Goal: Task Accomplishment & Management: Manage account settings

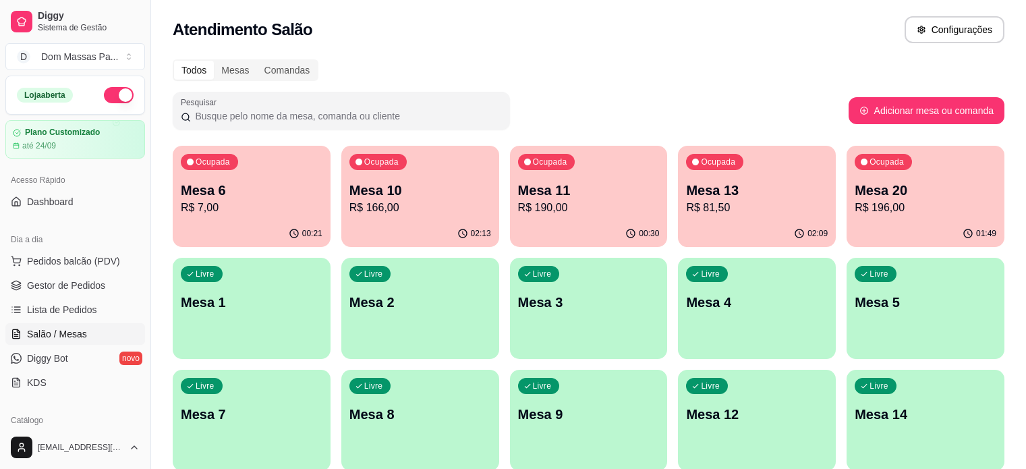
scroll to position [67, 0]
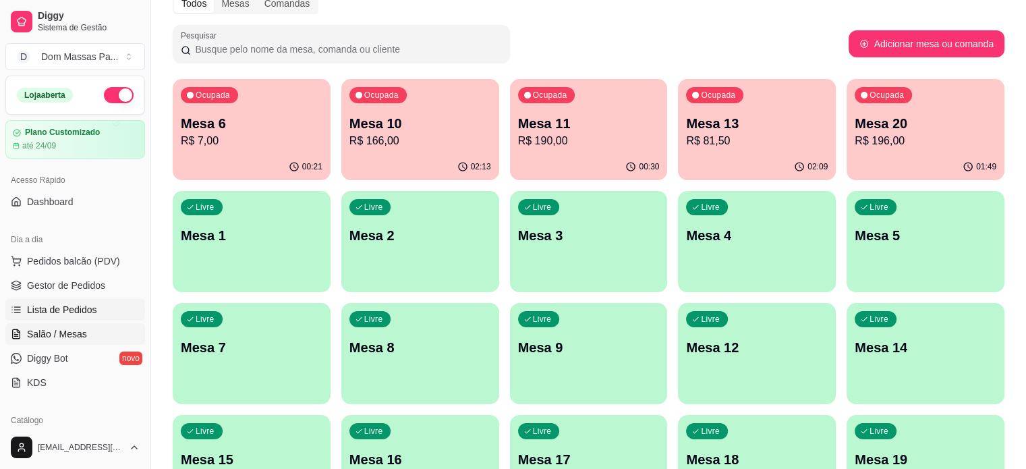
click at [55, 309] on span "Lista de Pedidos" at bounding box center [62, 309] width 70 height 13
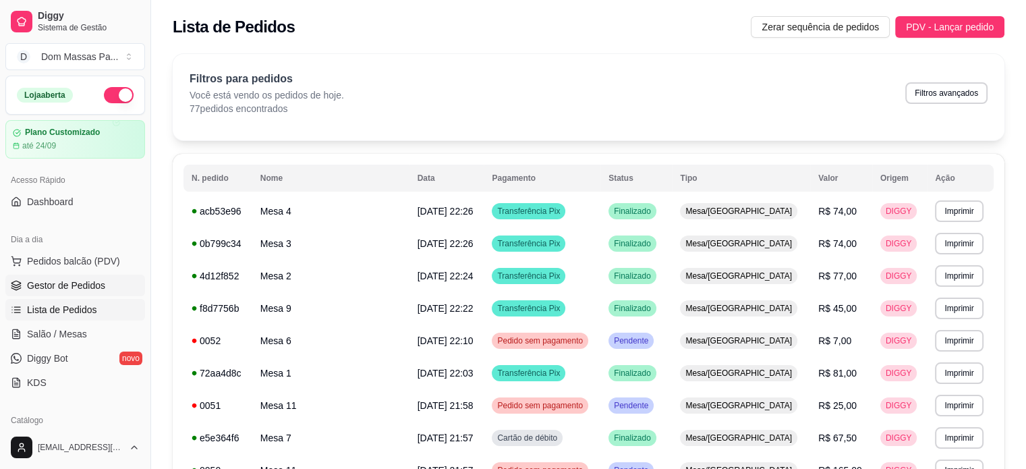
click at [70, 283] on span "Gestor de Pedidos" at bounding box center [66, 285] width 78 height 13
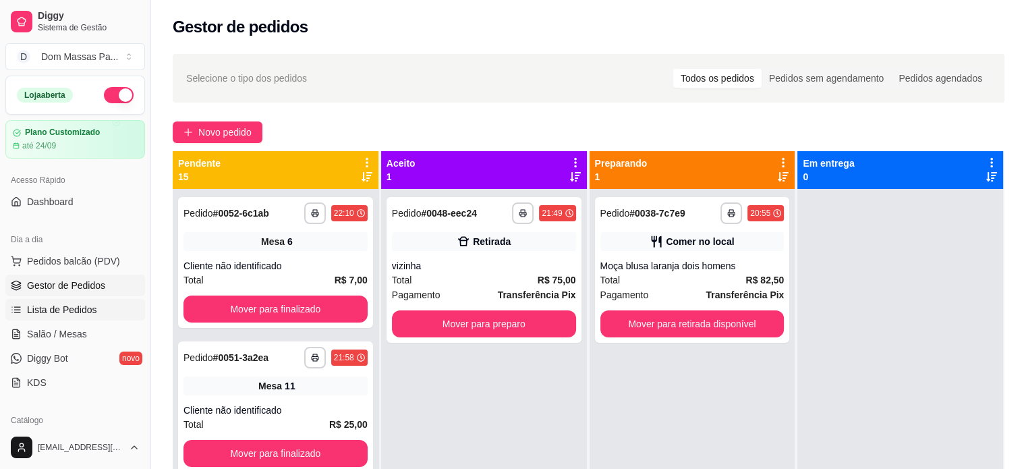
click at [55, 305] on span "Lista de Pedidos" at bounding box center [62, 309] width 70 height 13
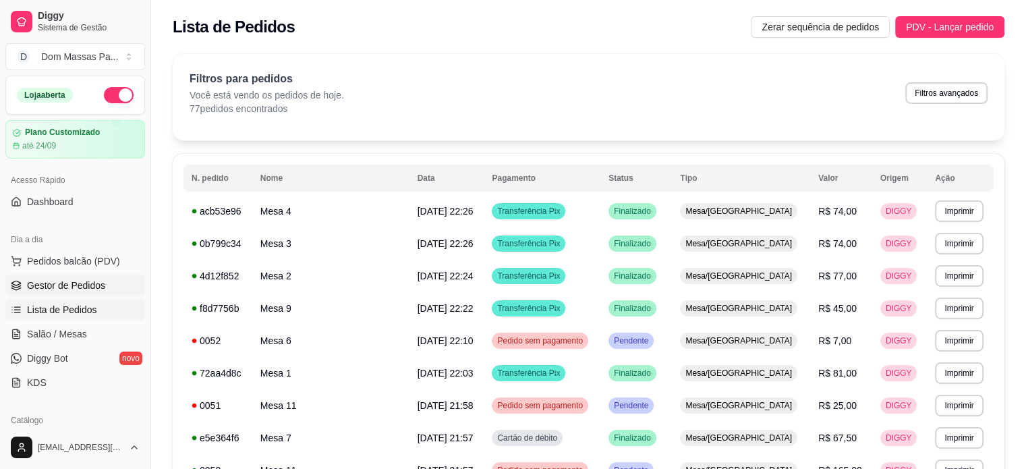
click at [81, 280] on span "Gestor de Pedidos" at bounding box center [66, 285] width 78 height 13
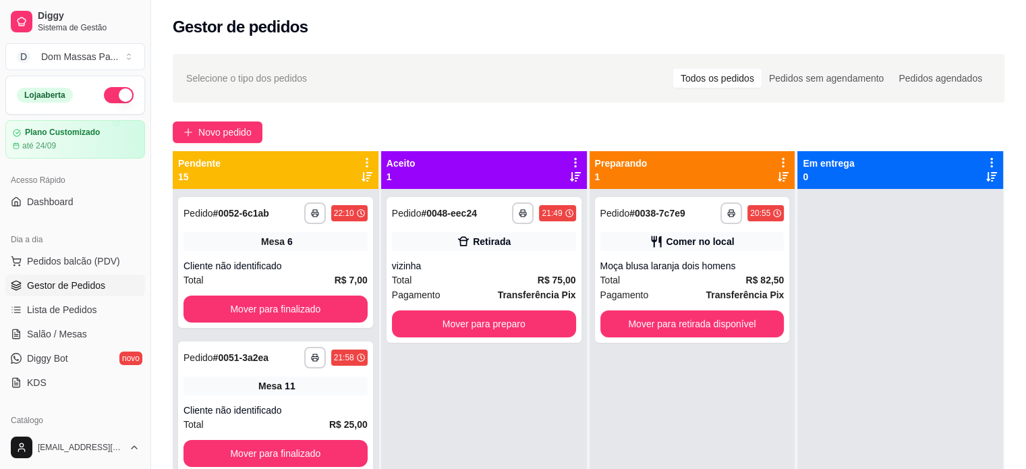
click at [364, 164] on icon at bounding box center [367, 162] width 12 height 12
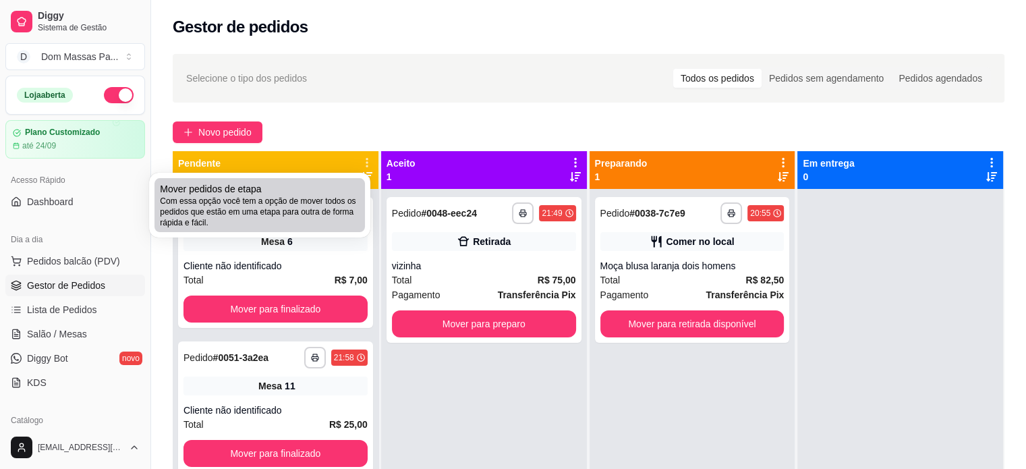
click at [341, 219] on span "Com essa opção você tem a opção de mover todos os pedidos que estão em uma etap…" at bounding box center [260, 212] width 200 height 32
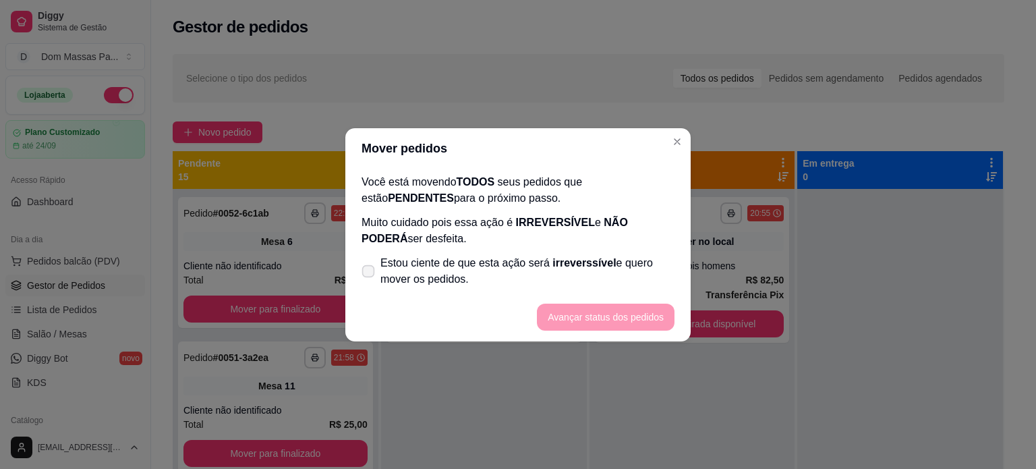
click at [367, 268] on icon at bounding box center [368, 270] width 10 height 7
click at [367, 273] on input "Estou ciente de que esta ação será irreverssível e quero mover os pedidos." at bounding box center [365, 277] width 9 height 9
checkbox input "true"
click at [593, 315] on button "Avançar status dos pedidos" at bounding box center [606, 316] width 134 height 26
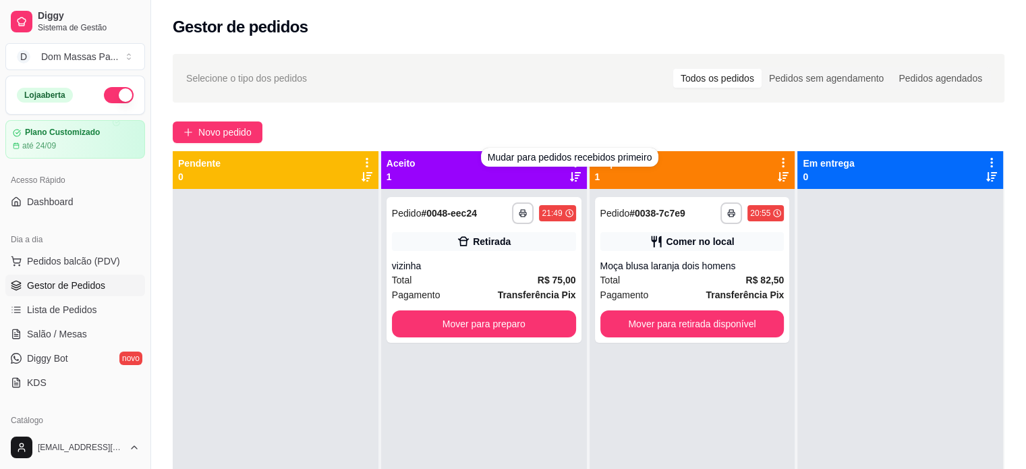
click at [566, 165] on div "Mudar para pedidos recebidos primeiro" at bounding box center [570, 157] width 178 height 19
click at [573, 173] on icon at bounding box center [575, 176] width 11 height 9
click at [574, 158] on icon at bounding box center [575, 162] width 3 height 9
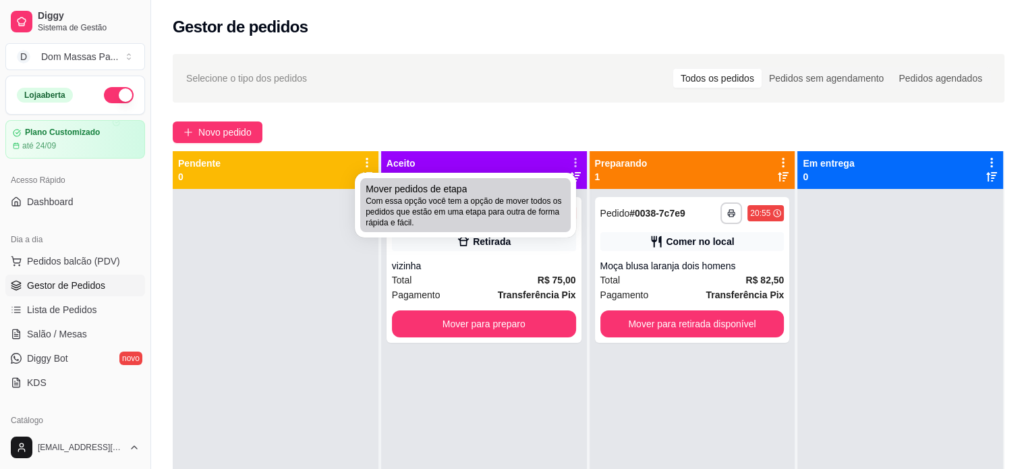
click at [531, 185] on div "Mover pedidos de etapa Com essa opção você tem a opção de mover todos os pedido…" at bounding box center [465, 205] width 200 height 46
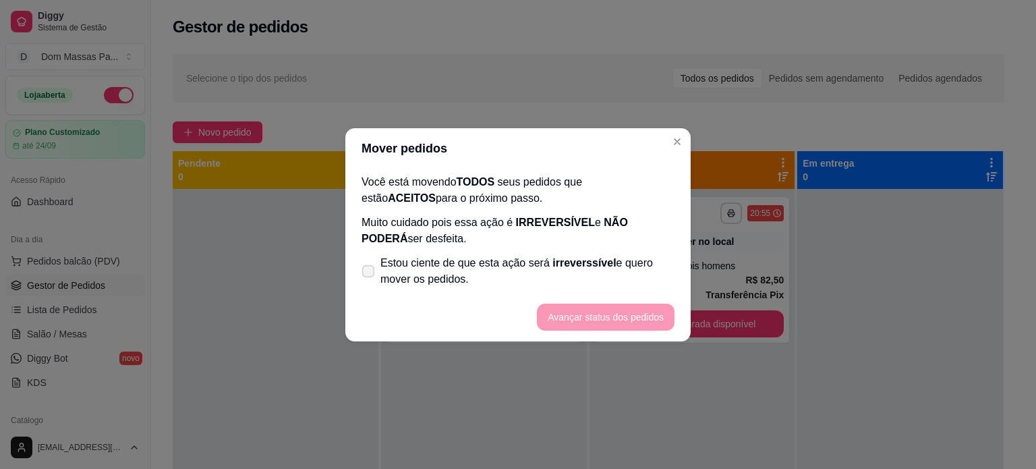
click at [372, 262] on label "Estou ciente de que esta ação será irreverssível e quero mover os pedidos." at bounding box center [518, 271] width 324 height 43
click at [370, 273] on input "Estou ciente de que esta ação será irreverssível e quero mover os pedidos." at bounding box center [365, 277] width 9 height 9
checkbox input "true"
click at [591, 316] on button "Avançar status dos pedidos" at bounding box center [606, 316] width 134 height 26
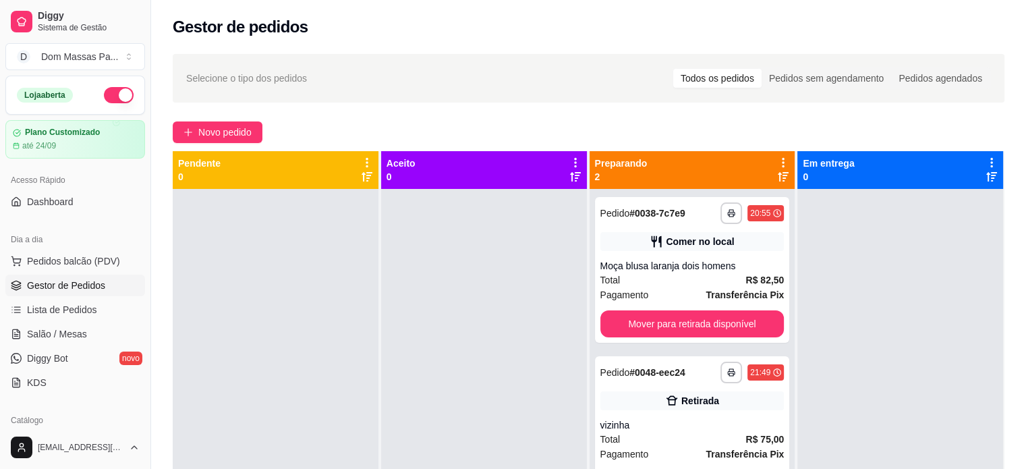
click at [782, 162] on icon at bounding box center [783, 162] width 3 height 9
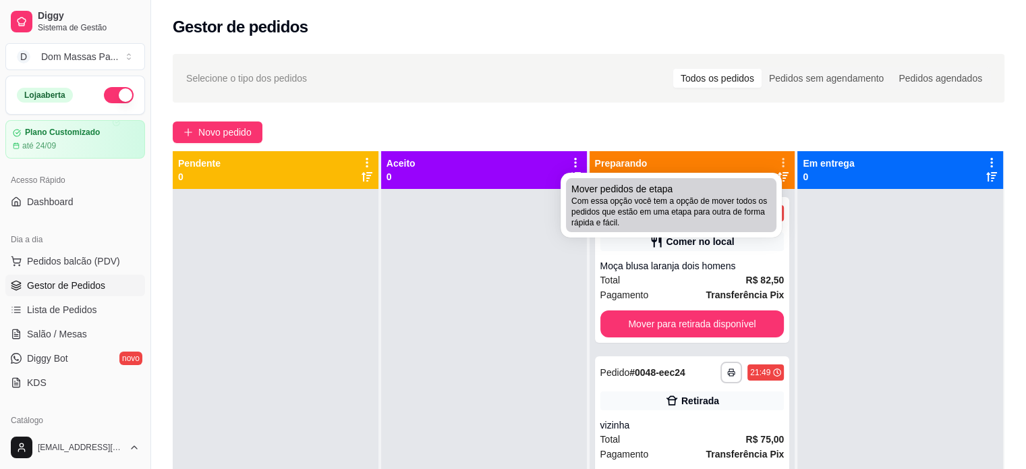
click at [735, 204] on span "Com essa opção você tem a opção de mover todos os pedidos que estão em uma etap…" at bounding box center [671, 212] width 200 height 32
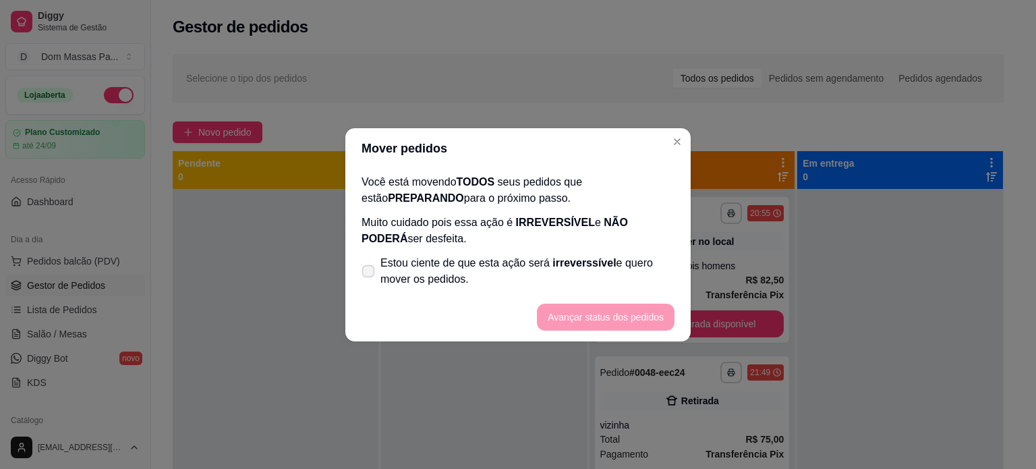
click at [364, 265] on span at bounding box center [368, 270] width 13 height 13
click at [364, 273] on input "Estou ciente de que esta ação será irreverssível e quero mover os pedidos." at bounding box center [365, 277] width 9 height 9
checkbox input "true"
click at [568, 306] on button "Avançar status dos pedidos" at bounding box center [606, 316] width 134 height 26
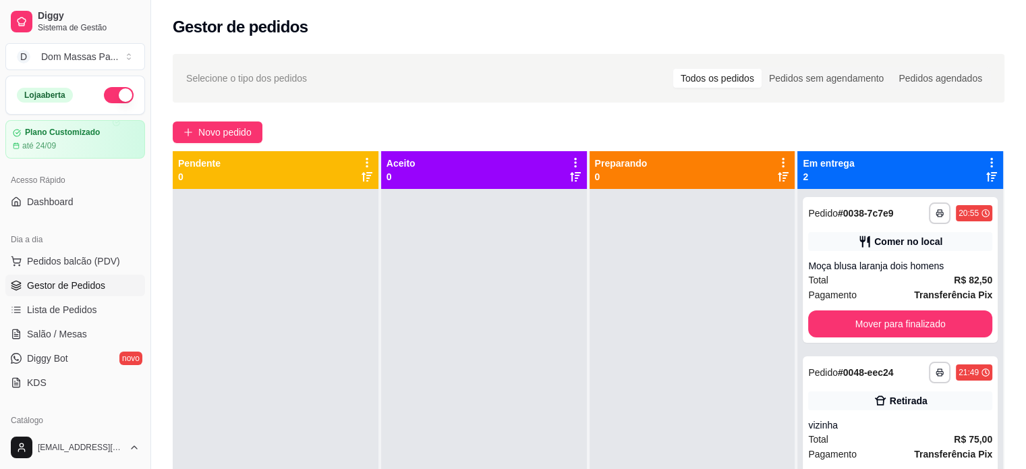
click at [985, 165] on icon at bounding box center [991, 162] width 12 height 12
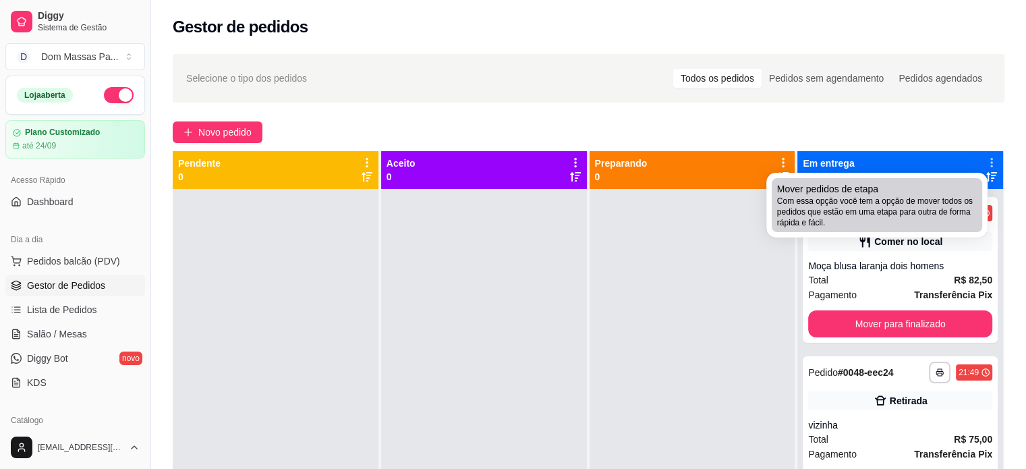
click at [949, 192] on div "Mover pedidos de etapa Com essa opção você tem a opção de mover todos os pedido…" at bounding box center [877, 205] width 200 height 46
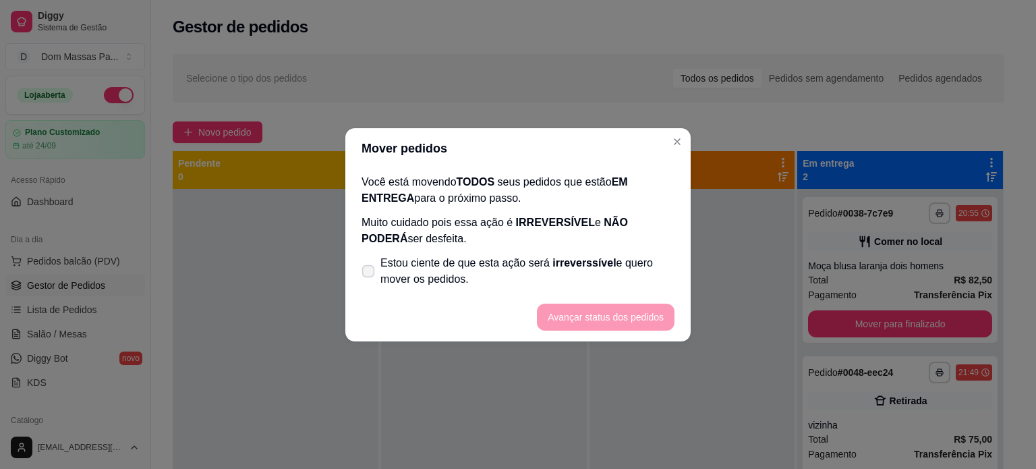
click at [370, 269] on icon at bounding box center [368, 270] width 10 height 7
click at [370, 273] on input "Estou ciente de que esta ação será irreverssível e quero mover os pedidos." at bounding box center [365, 277] width 9 height 9
checkbox input "true"
click at [608, 314] on button "Avançar status dos pedidos" at bounding box center [606, 316] width 138 height 27
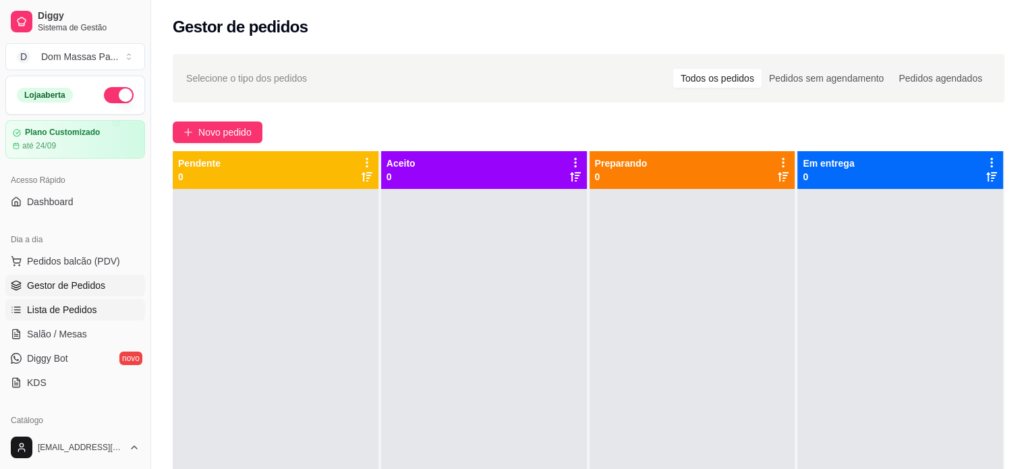
click at [55, 312] on span "Lista de Pedidos" at bounding box center [62, 309] width 70 height 13
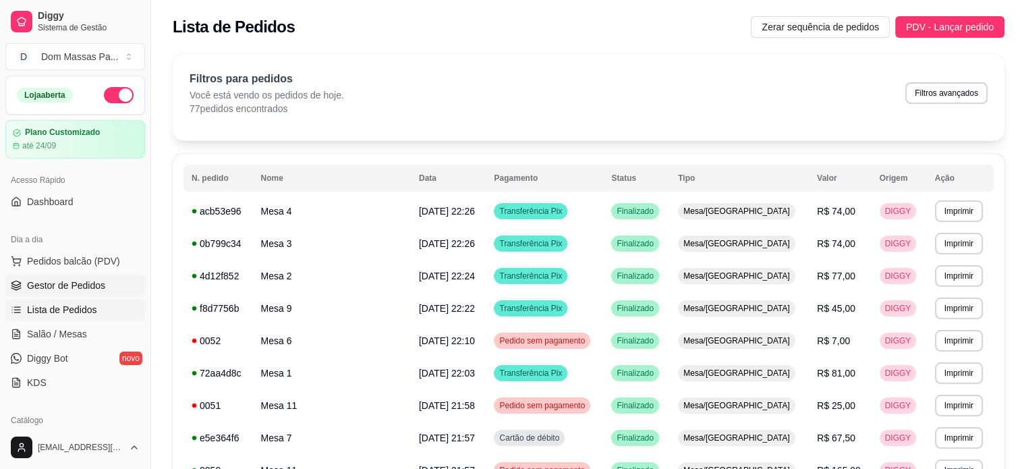
click at [63, 285] on span "Gestor de Pedidos" at bounding box center [66, 285] width 78 height 13
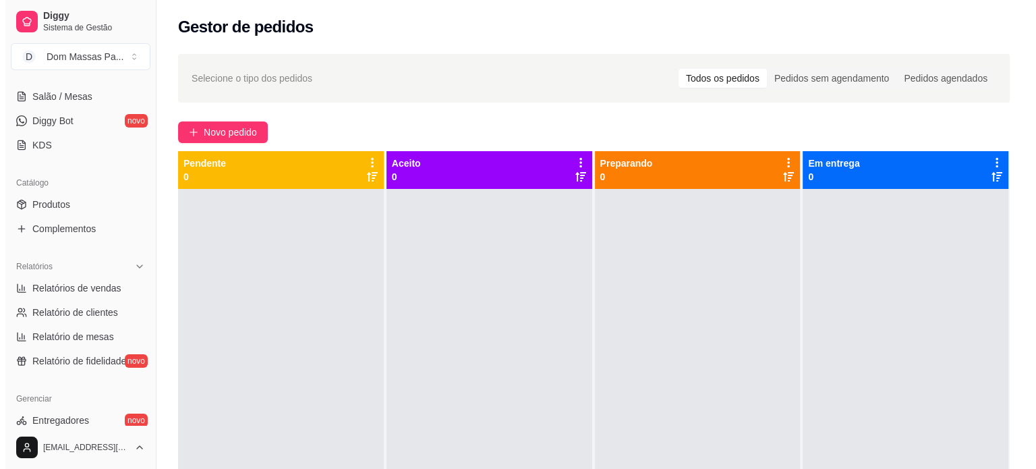
scroll to position [243, 0]
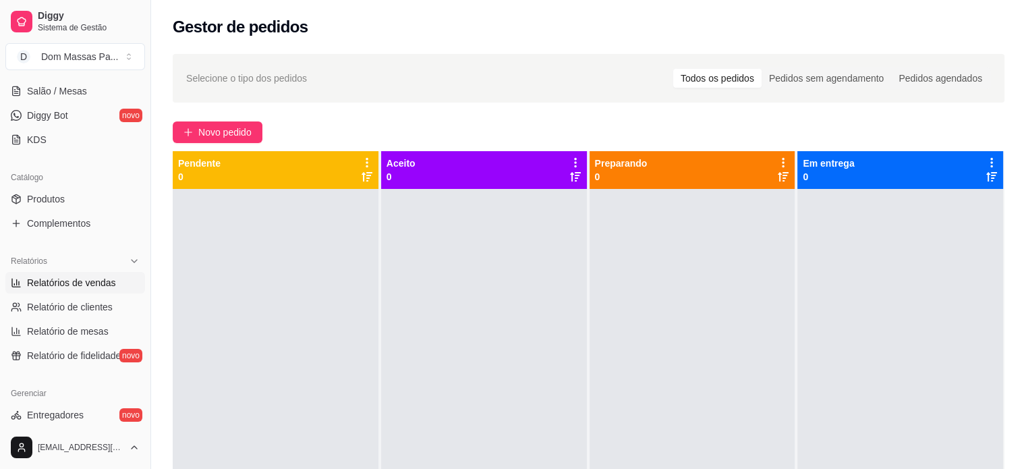
click at [91, 280] on span "Relatórios de vendas" at bounding box center [71, 282] width 89 height 13
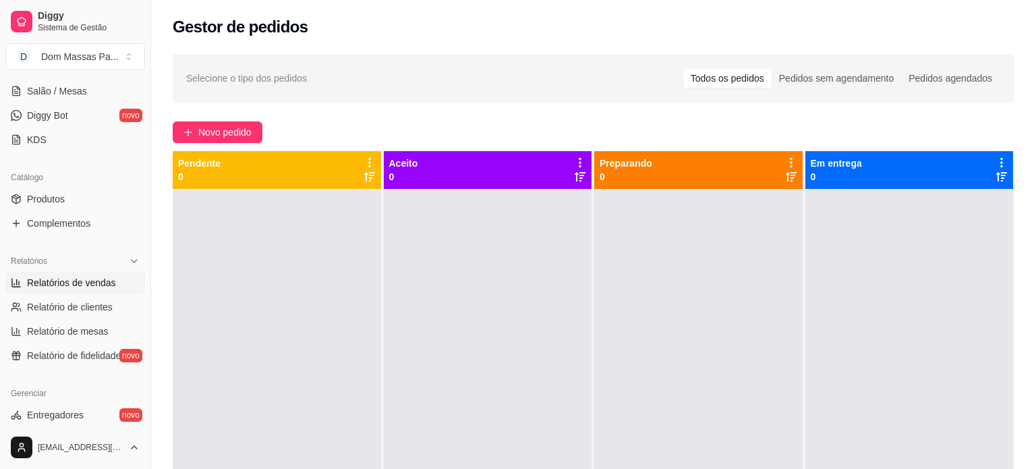
select select "ALL"
select select "0"
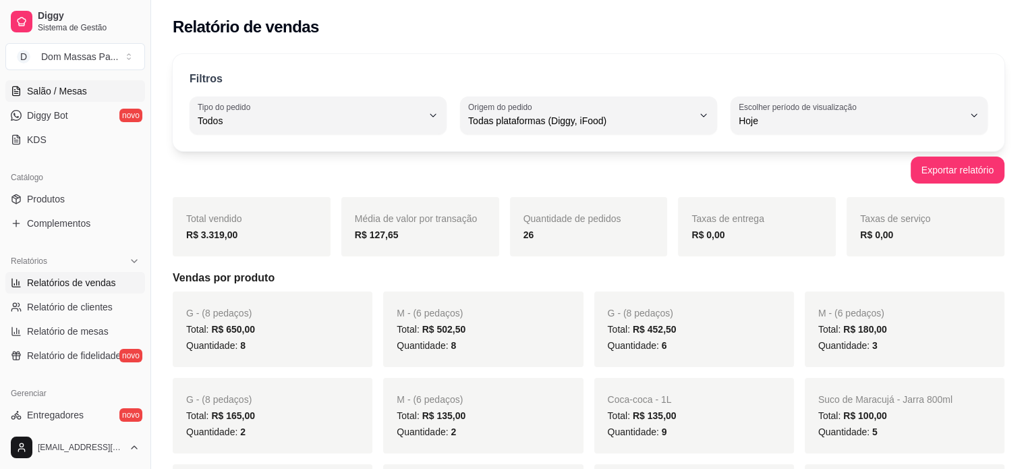
click at [65, 84] on span "Salão / Mesas" at bounding box center [57, 90] width 60 height 13
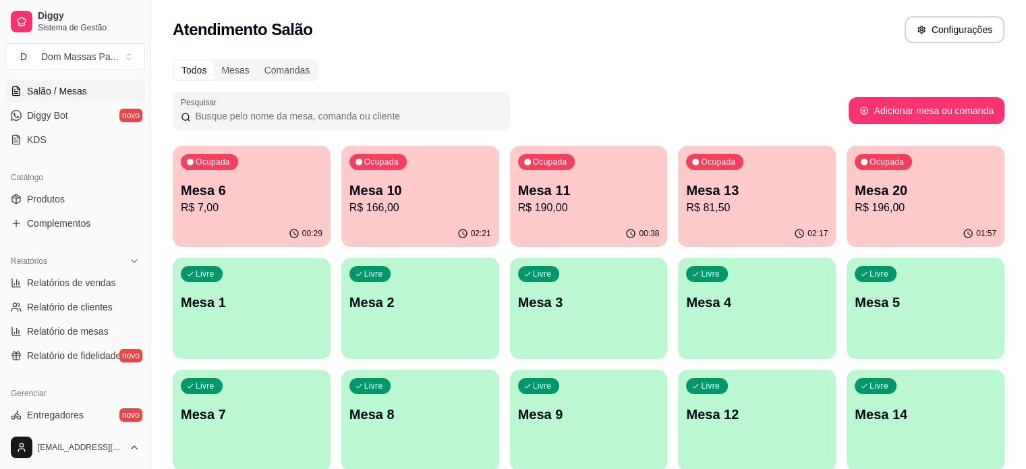
click at [846, 221] on div "01:57" at bounding box center [925, 234] width 158 height 26
click at [849, 167] on div "Ocupada Mesa 20 R$ 196,00" at bounding box center [925, 183] width 153 height 73
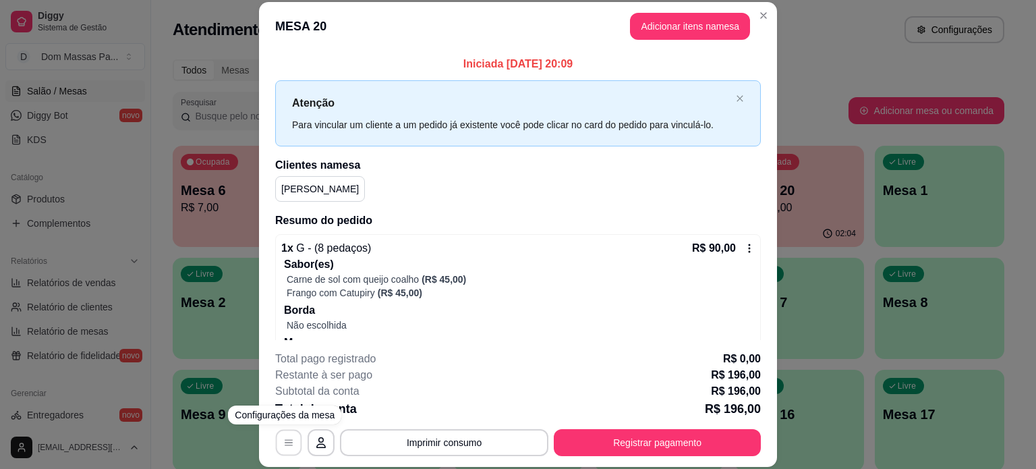
click at [286, 448] on button "button" at bounding box center [289, 442] width 26 height 26
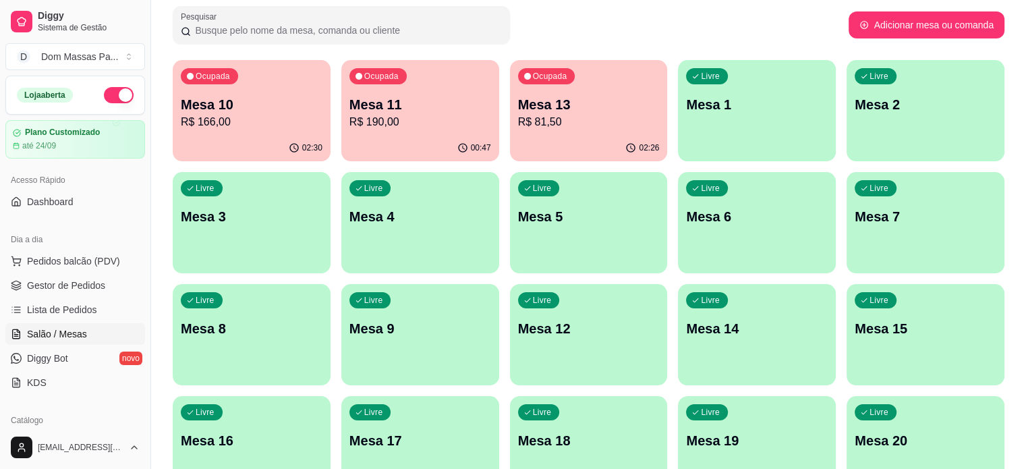
scroll to position [60, 0]
